Goal: Task Accomplishment & Management: Manage account settings

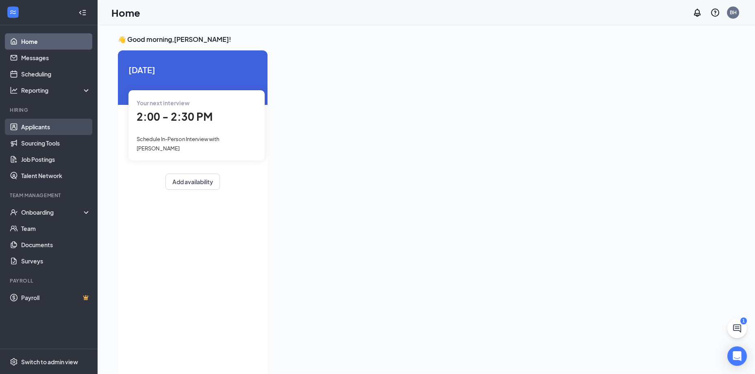
click at [51, 127] on link "Applicants" at bounding box center [55, 127] width 69 height 16
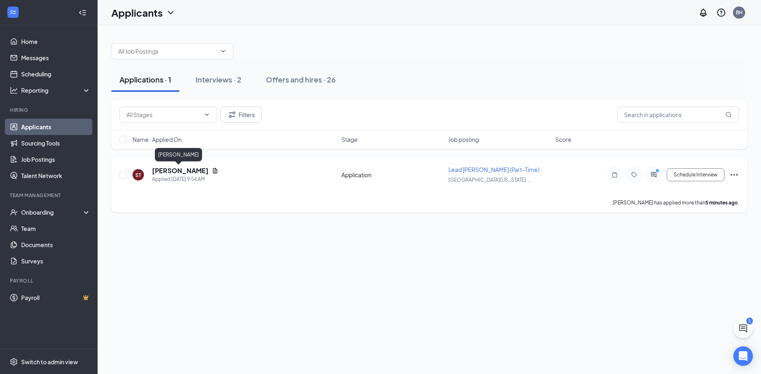
click at [171, 169] on h5 "[PERSON_NAME]" at bounding box center [180, 170] width 56 height 9
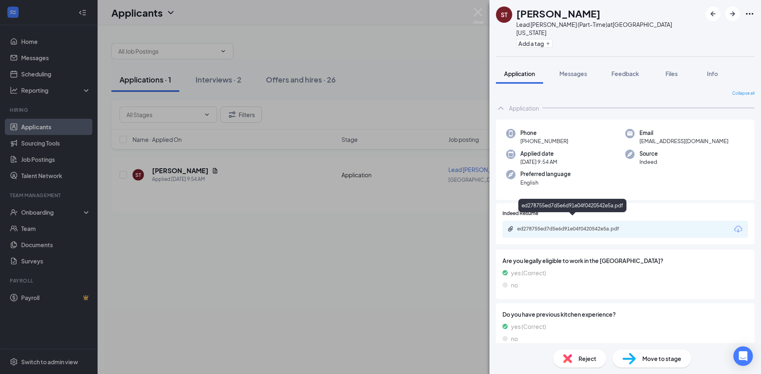
click at [588, 226] on div "ed278755ed7d5e6d91e04f0420542e5a.pdf" at bounding box center [574, 229] width 114 height 7
click at [631, 361] on img at bounding box center [628, 359] width 13 height 12
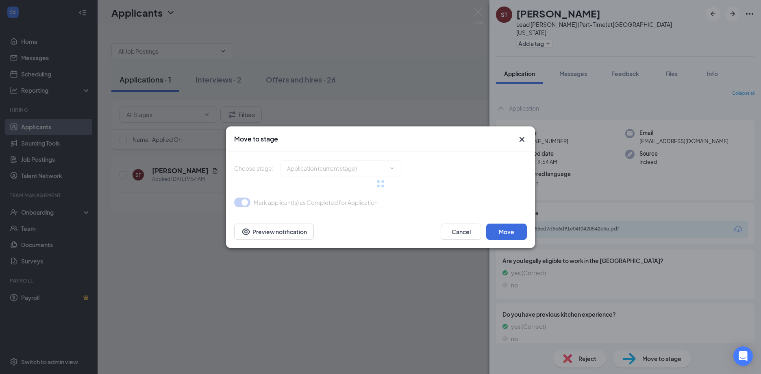
type input "Schedule Phone Call (next stage)"
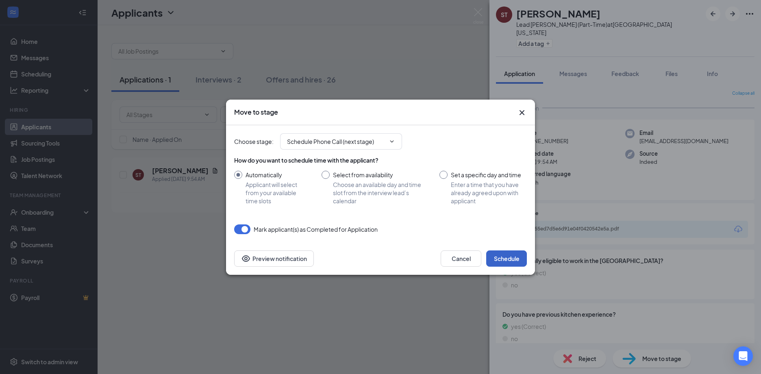
click at [513, 264] on button "Schedule" at bounding box center [506, 258] width 41 height 16
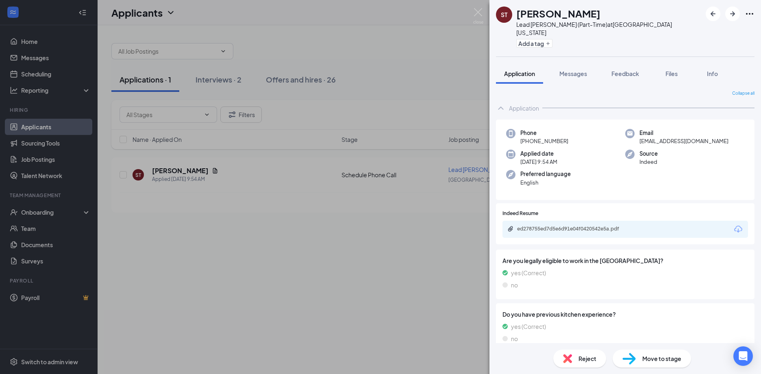
click at [215, 76] on div "ST [PERSON_NAME] Lead [PERSON_NAME] (Part-Time) at [GEOGRAPHIC_DATA][US_STATE] …" at bounding box center [380, 187] width 761 height 374
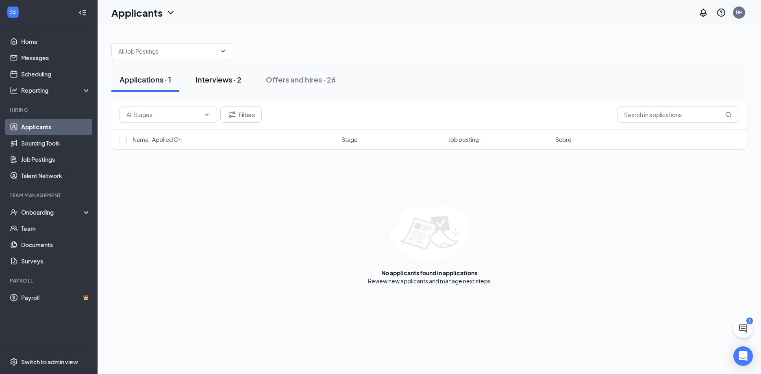
click at [217, 80] on div "Interviews · 2" at bounding box center [218, 79] width 46 height 10
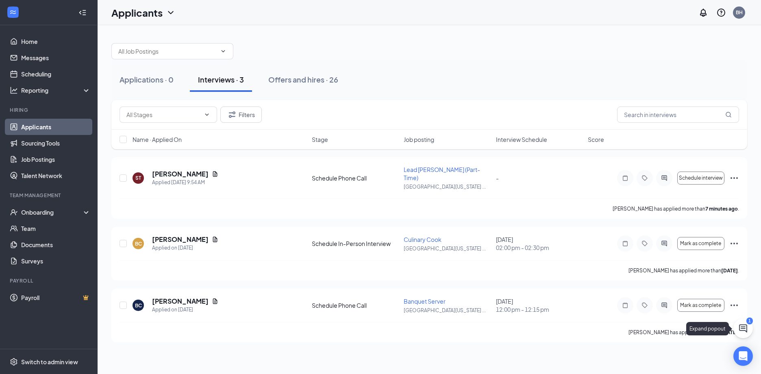
click at [735, 330] on button at bounding box center [743, 329] width 20 height 20
click at [643, 369] on div "SMS Messages 1" at bounding box center [647, 363] width 124 height 13
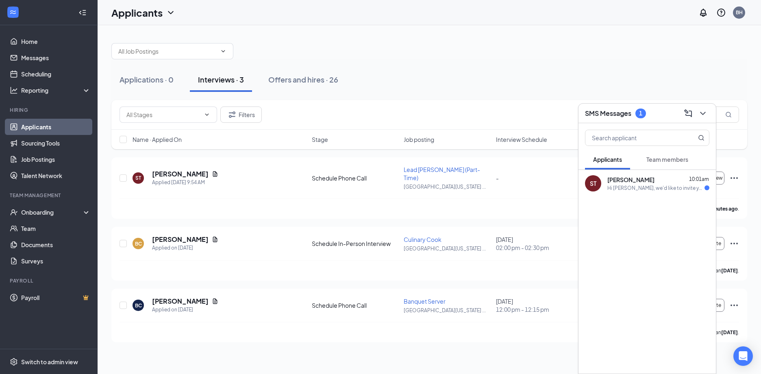
click at [636, 180] on span "[PERSON_NAME]" at bounding box center [630, 180] width 47 height 8
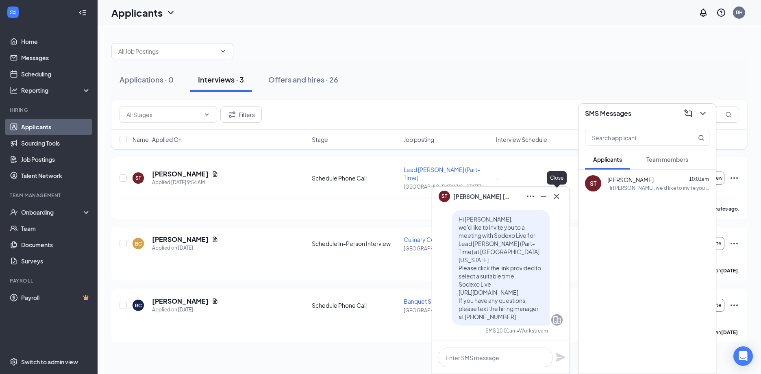
click at [551, 198] on icon "Cross" at bounding box center [556, 196] width 10 height 10
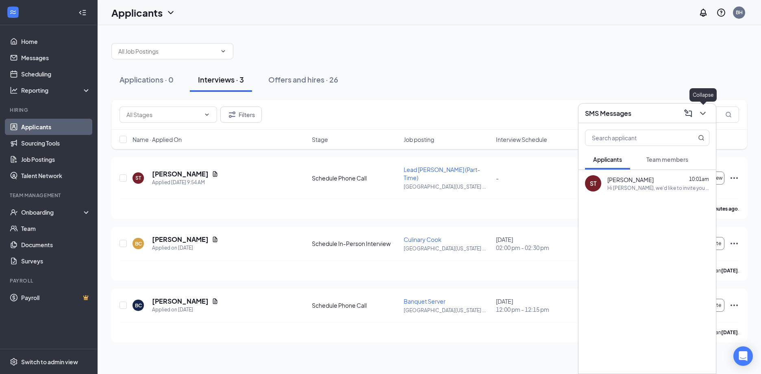
click at [707, 109] on icon "ChevronDown" at bounding box center [703, 113] width 10 height 10
